Goal: Task Accomplishment & Management: Use online tool/utility

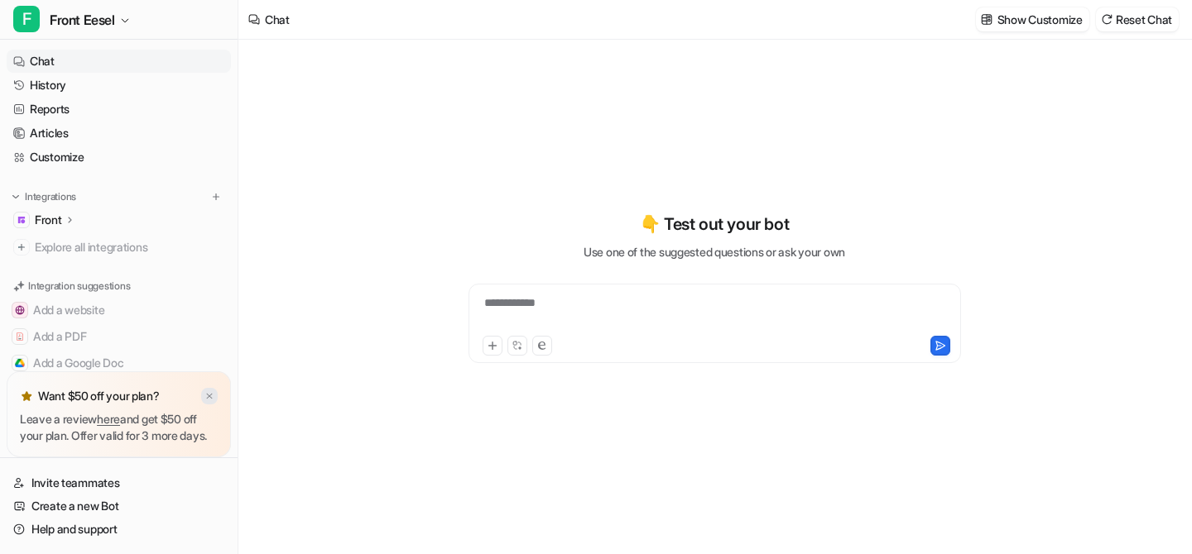
click at [209, 391] on img at bounding box center [209, 396] width 10 height 11
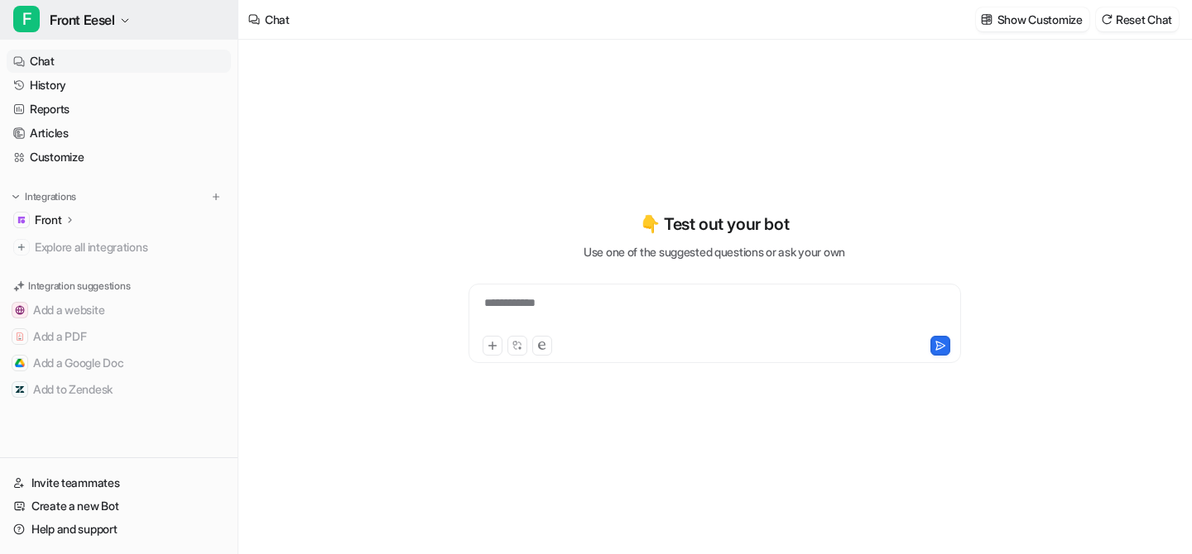
click at [113, 27] on span "Front Eesel" at bounding box center [82, 19] width 65 height 23
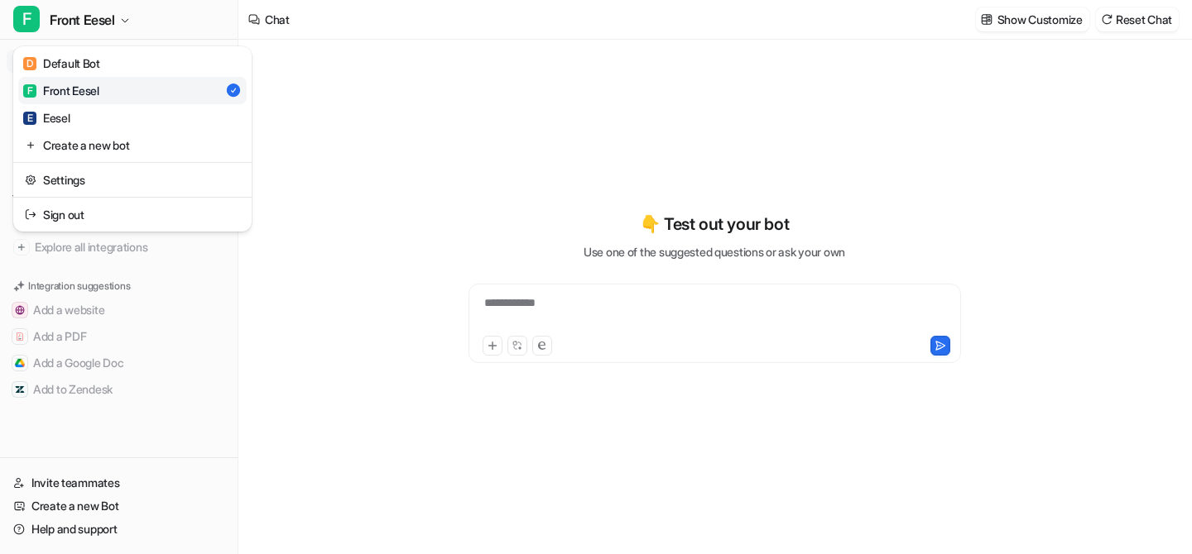
click at [321, 162] on div "**********" at bounding box center [596, 277] width 1192 height 554
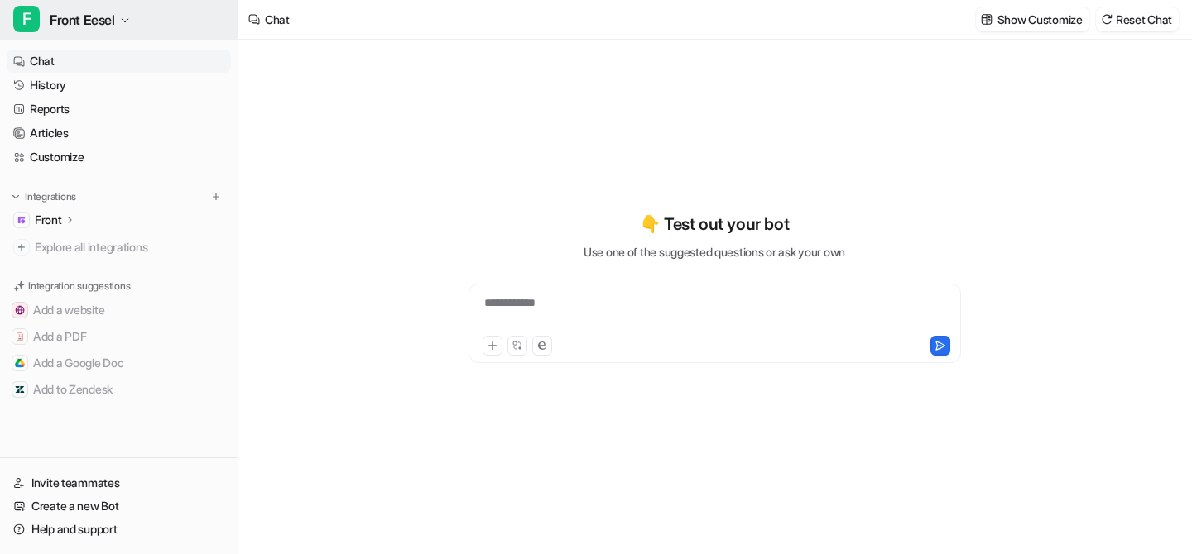
click at [104, 10] on span "Front Eesel" at bounding box center [82, 19] width 65 height 23
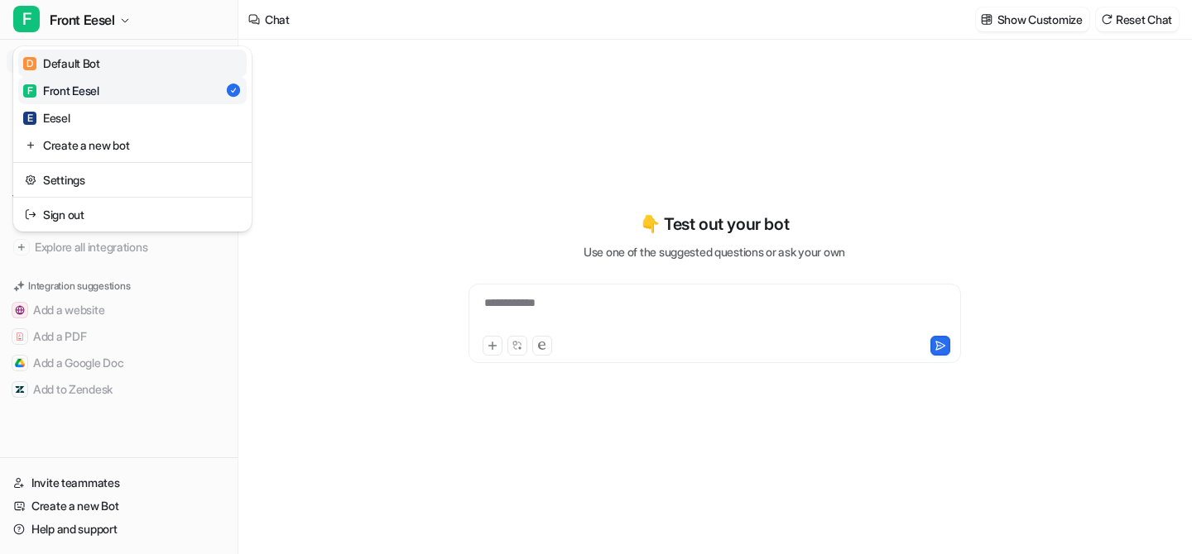
click at [78, 69] on div "D Default Bot" at bounding box center [61, 63] width 77 height 17
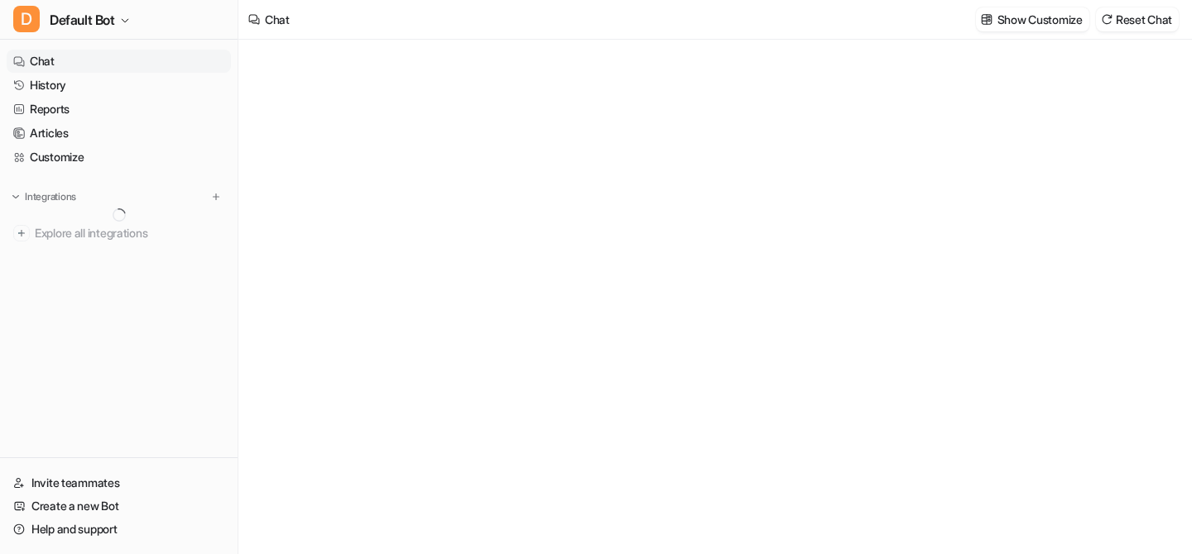
type textarea "**********"
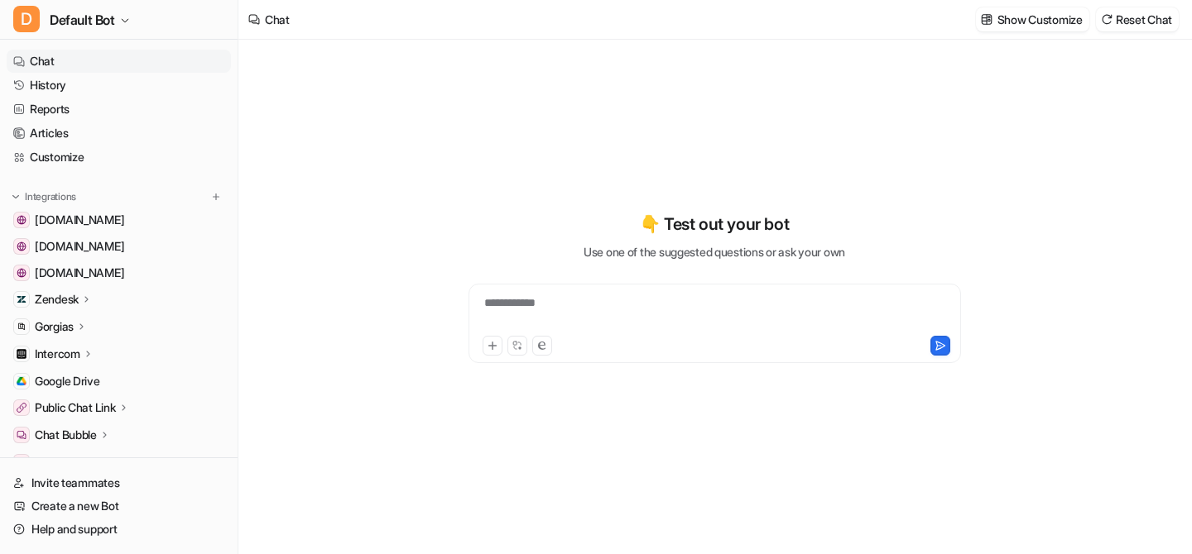
click at [88, 295] on icon at bounding box center [87, 299] width 12 height 12
click at [84, 320] on p "Overview" at bounding box center [72, 323] width 50 height 17
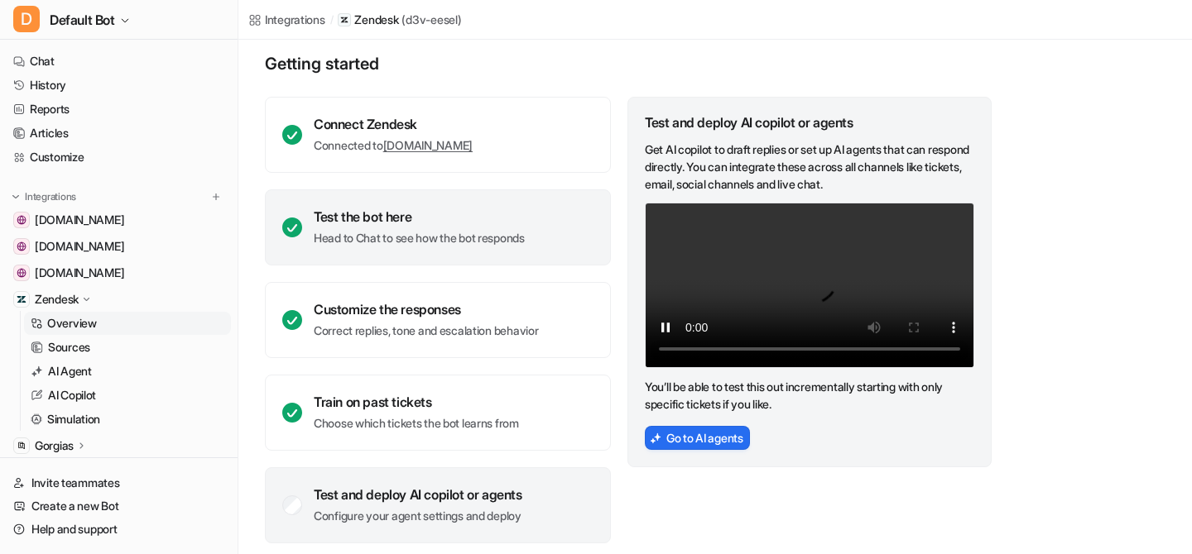
scroll to position [102, 0]
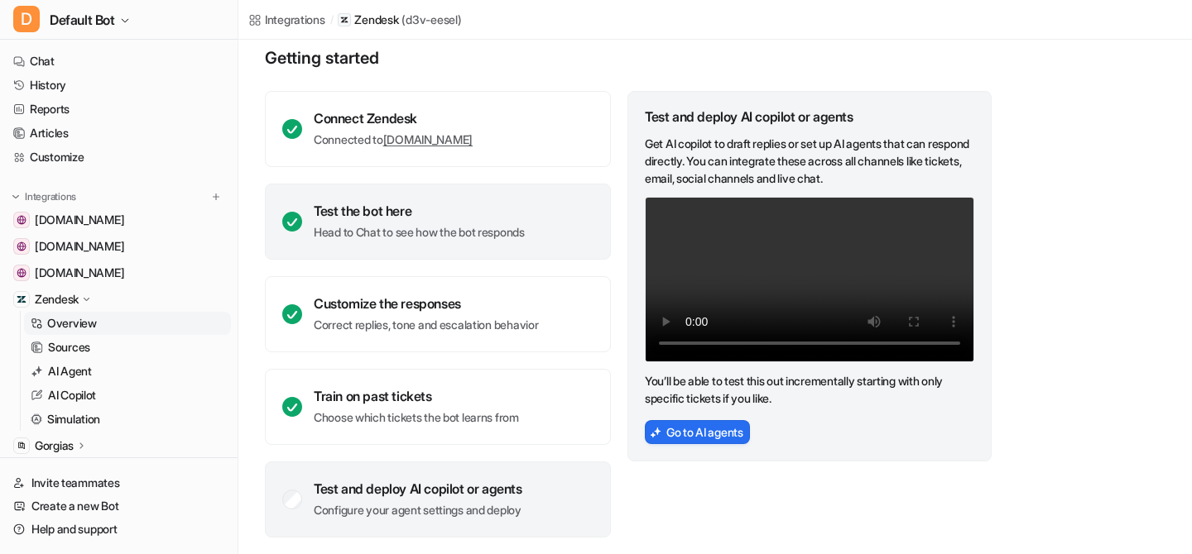
click at [490, 200] on div "Test the bot here Head to Chat to see how the bot responds" at bounding box center [438, 222] width 346 height 76
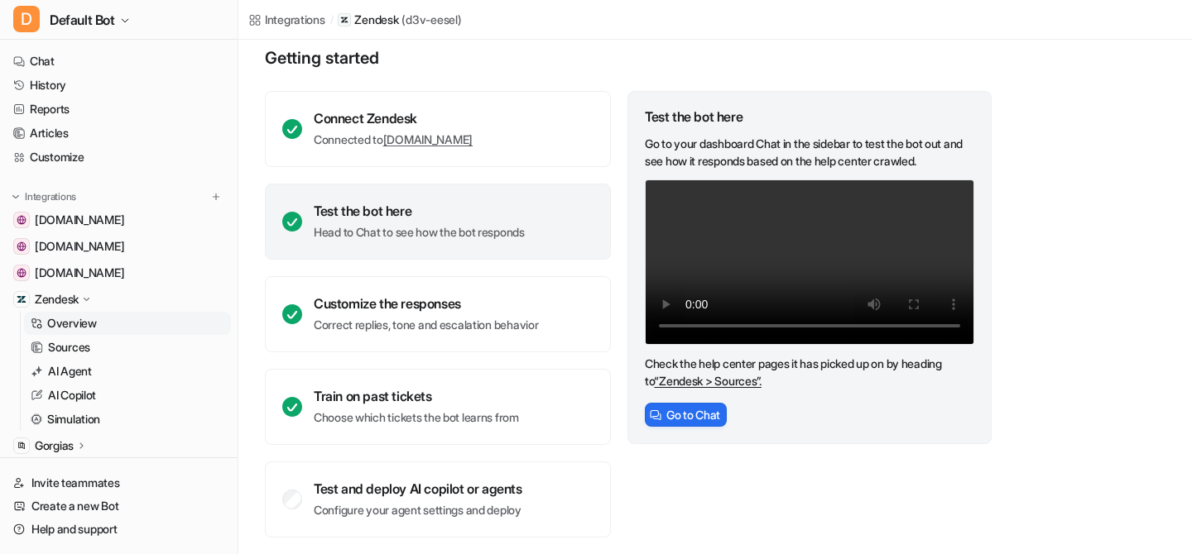
click at [480, 219] on div "Test the bot here Head to Chat to see how the bot responds" at bounding box center [419, 222] width 211 height 38
click at [614, 270] on div "Connect Zendesk Connected to [DOMAIN_NAME] Test the bot here Head to Chat to se…" at bounding box center [629, 314] width 728 height 447
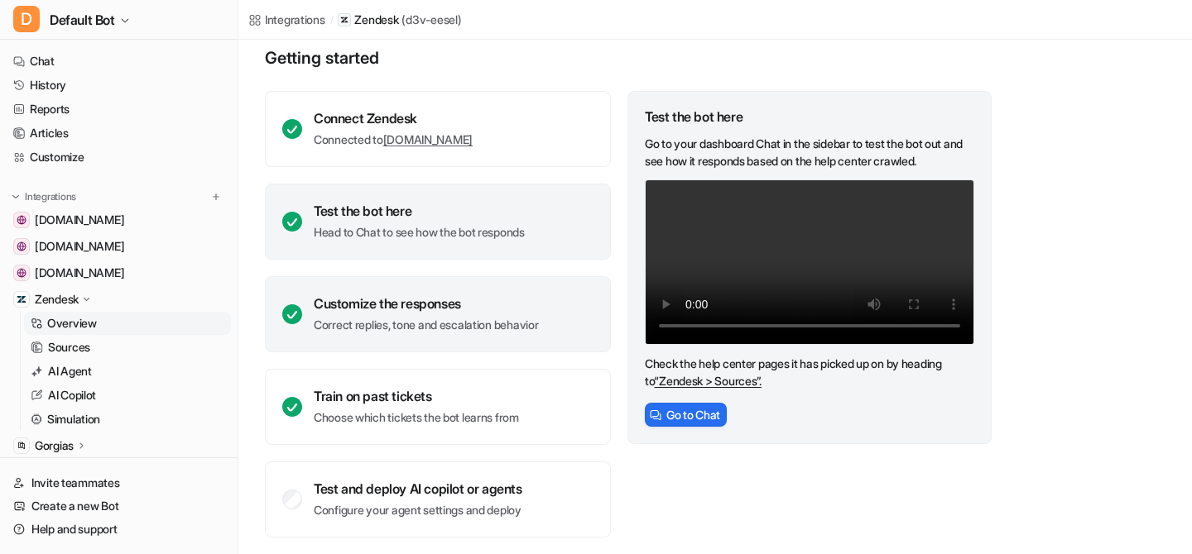
click at [424, 306] on div "Customize the responses" at bounding box center [426, 303] width 224 height 17
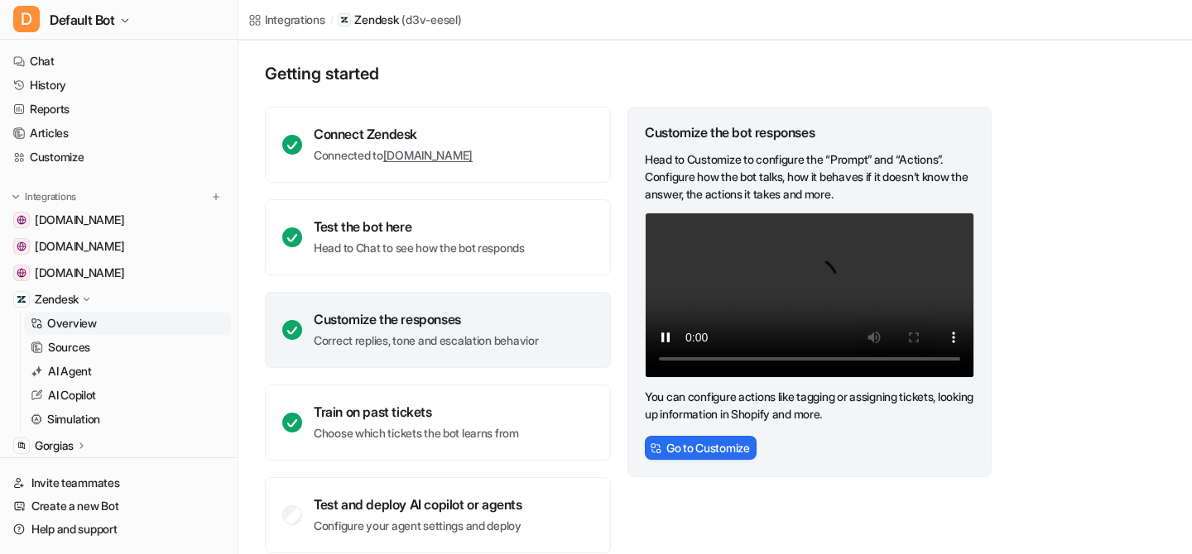
scroll to position [108, 0]
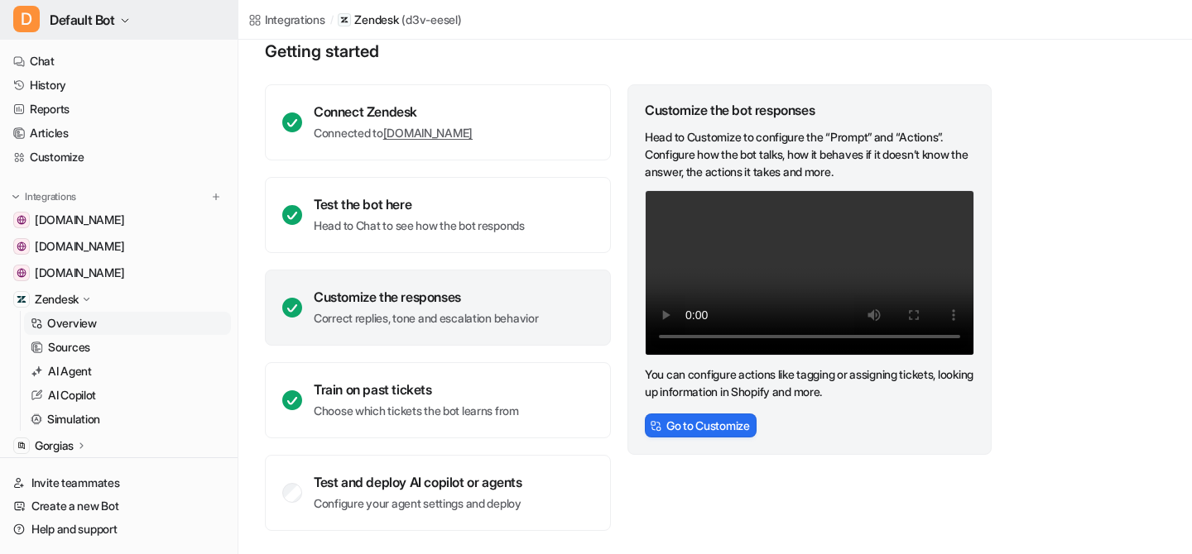
click at [108, 22] on span "Default Bot" at bounding box center [82, 19] width 65 height 23
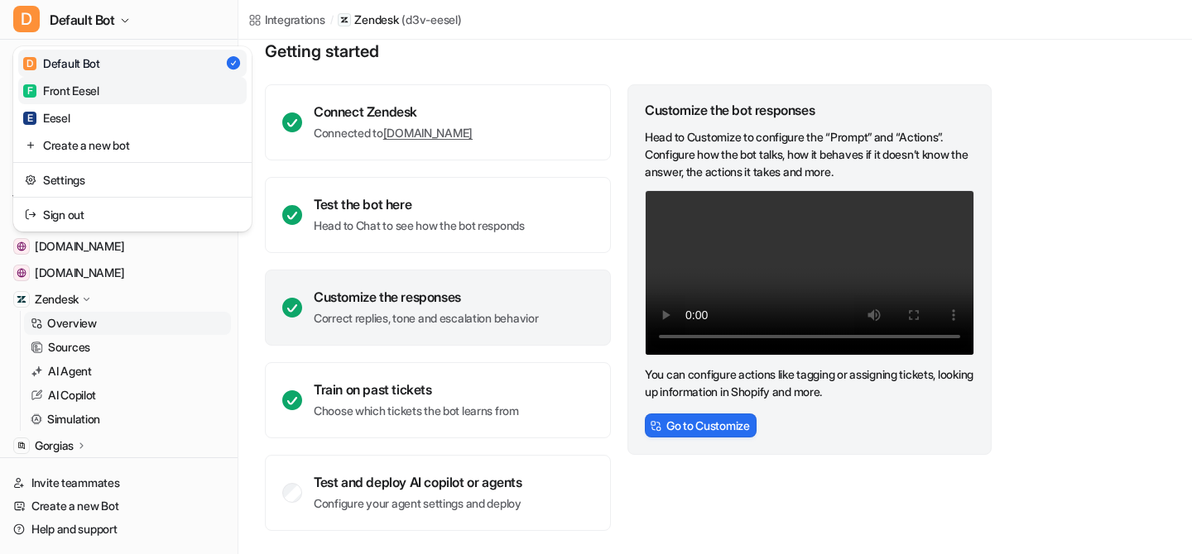
click at [74, 103] on link "F Front Eesel" at bounding box center [132, 90] width 228 height 27
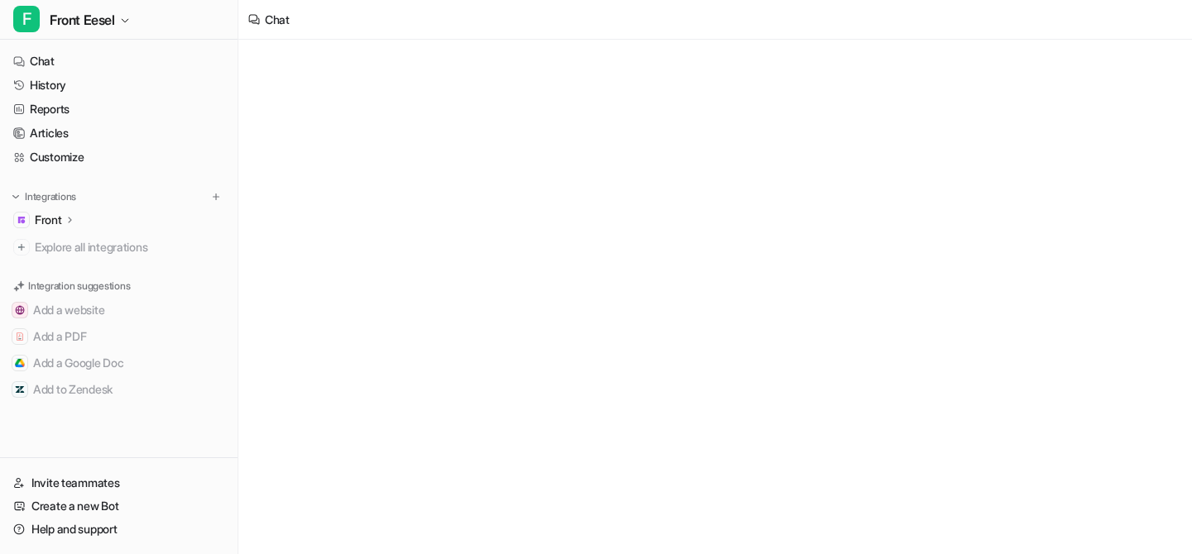
click at [79, 218] on div "Front" at bounding box center [119, 220] width 224 height 23
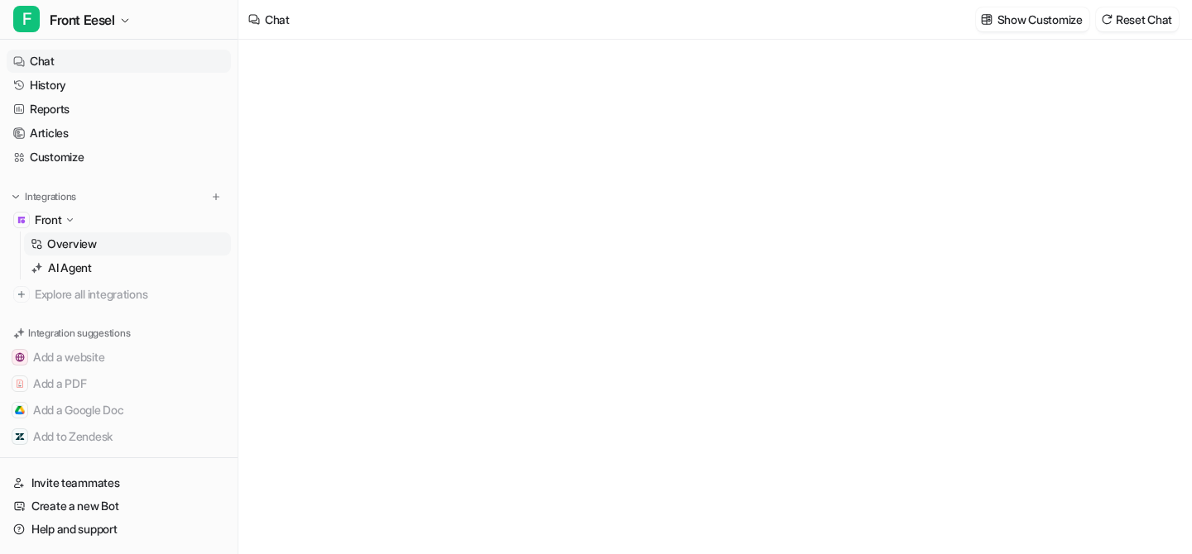
click at [52, 240] on p "Overview" at bounding box center [72, 244] width 50 height 17
